Goal: Find specific page/section: Find specific page/section

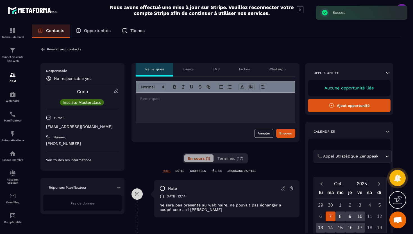
click at [43, 49] on icon at bounding box center [42, 48] width 3 height 3
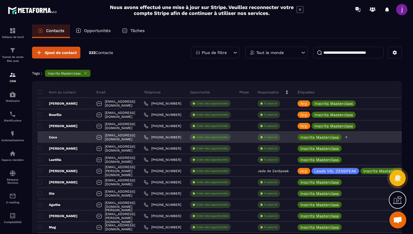
click at [348, 137] on icon at bounding box center [346, 137] width 4 height 4
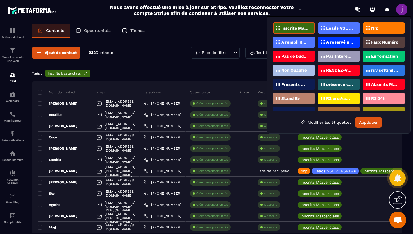
scroll to position [25, 0]
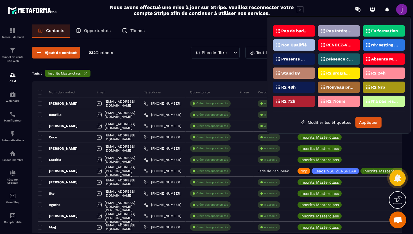
click at [378, 59] on p "Absents Masterclass" at bounding box center [384, 59] width 27 height 4
click at [364, 122] on button "Appliquer" at bounding box center [368, 122] width 26 height 11
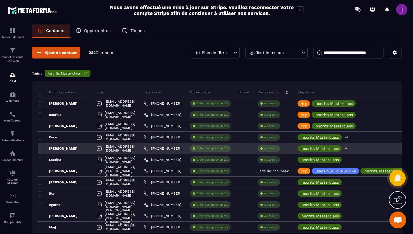
click at [348, 150] on icon at bounding box center [346, 148] width 4 height 4
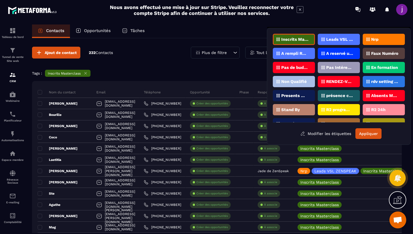
click at [378, 42] on div "Nrp" at bounding box center [383, 39] width 42 height 11
click at [370, 132] on button "Appliquer" at bounding box center [368, 133] width 26 height 11
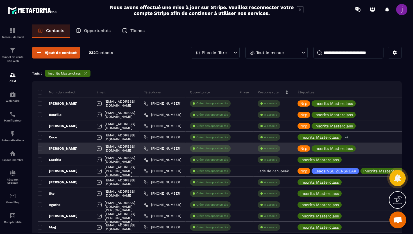
click at [73, 151] on div "[PERSON_NAME]" at bounding box center [65, 148] width 54 height 11
